Goal: Task Accomplishment & Management: Use online tool/utility

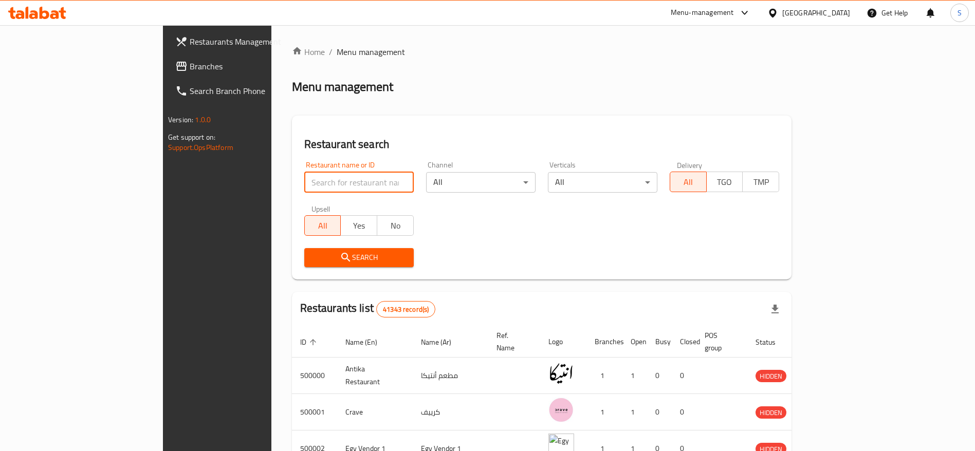
click at [331, 181] on input "search" at bounding box center [358, 182] width 109 height 21
click at [365, 106] on div "Home / Menu management Menu management Restaurant search Restaurant name or ID …" at bounding box center [542, 385] width 500 height 678
click at [339, 184] on input "search" at bounding box center [358, 182] width 109 height 21
type input "shehab"
click button "Search" at bounding box center [358, 257] width 109 height 19
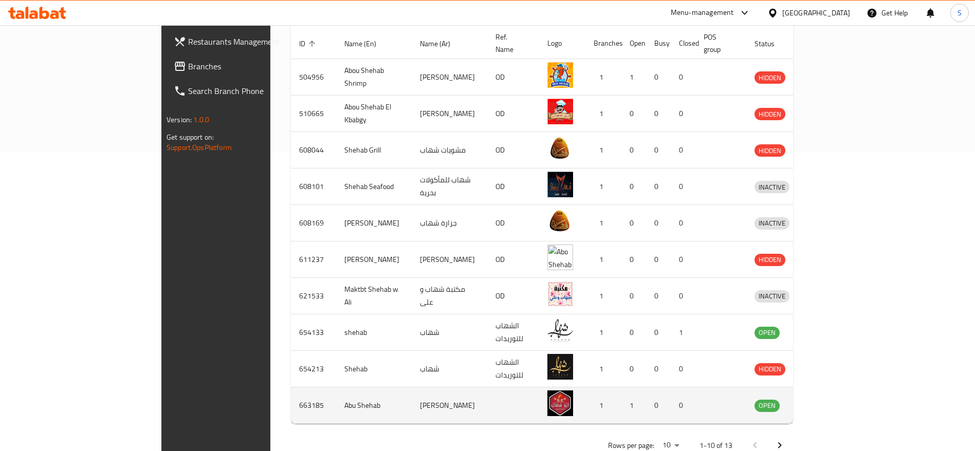
scroll to position [316, 0]
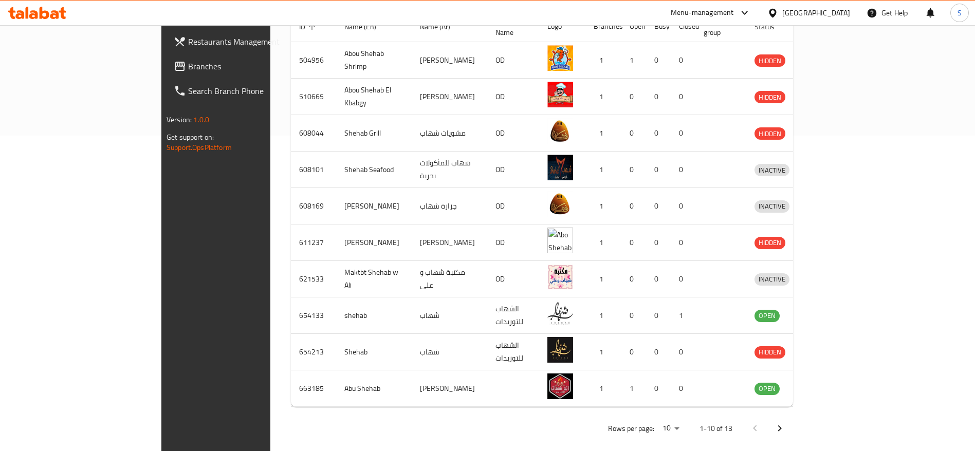
click at [786, 422] on icon "Next page" at bounding box center [779, 428] width 12 height 12
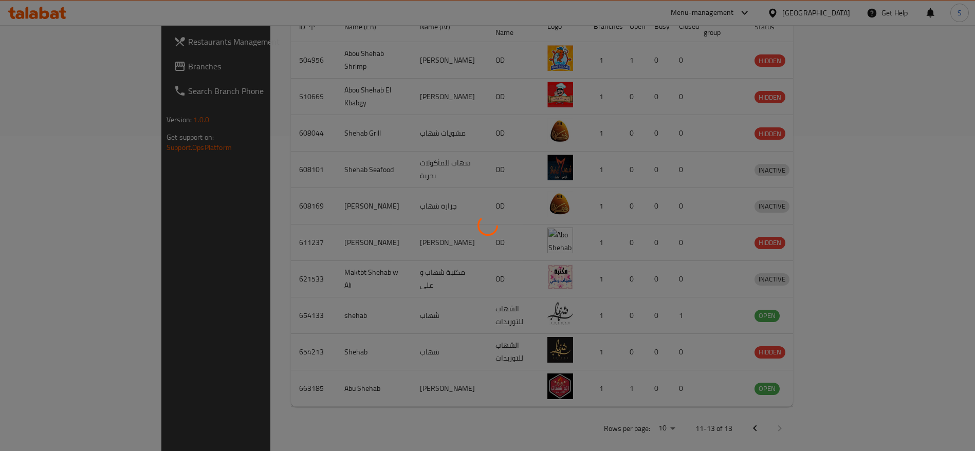
scroll to position [60, 0]
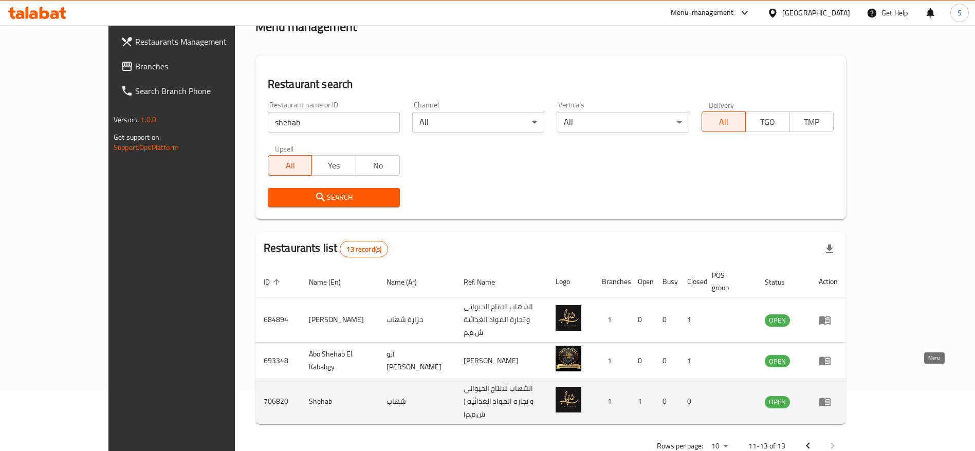
click at [838, 396] on link "enhanced table" at bounding box center [828, 402] width 19 height 12
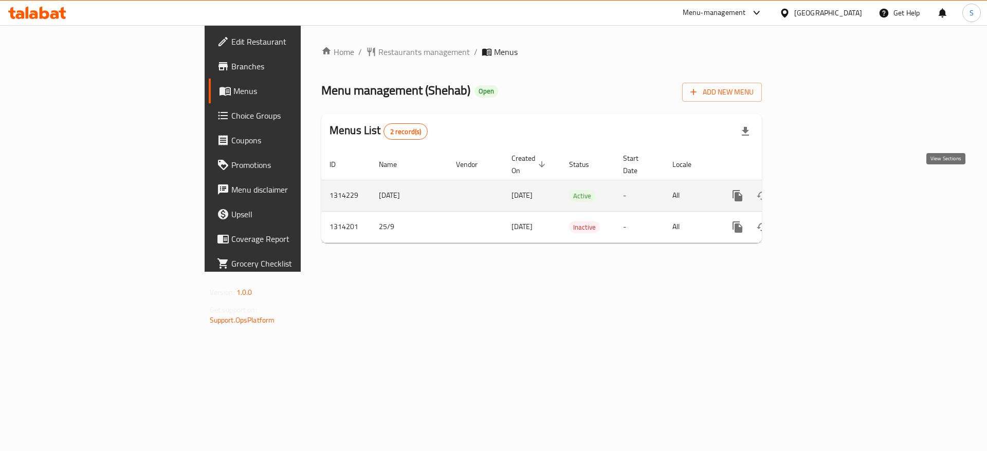
click at [824, 183] on link "enhanced table" at bounding box center [811, 195] width 25 height 25
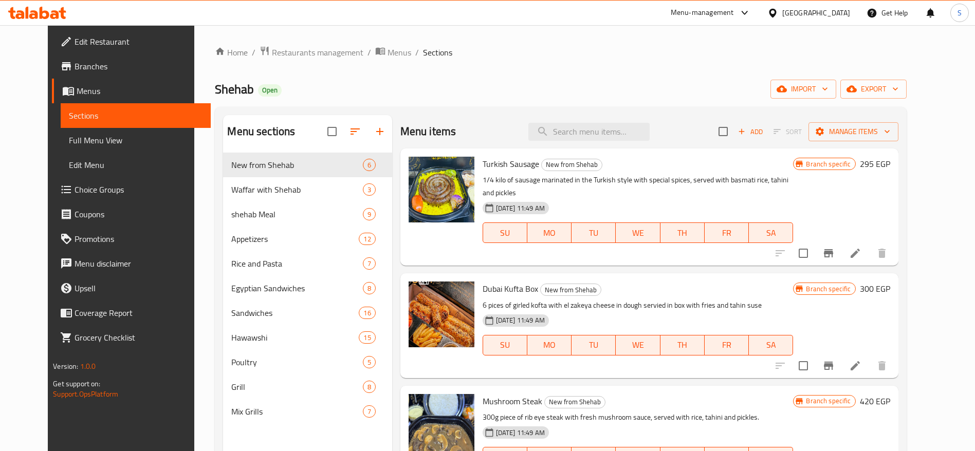
click at [104, 41] on span "Edit Restaurant" at bounding box center [139, 41] width 128 height 12
